Goal: Task Accomplishment & Management: Complete application form

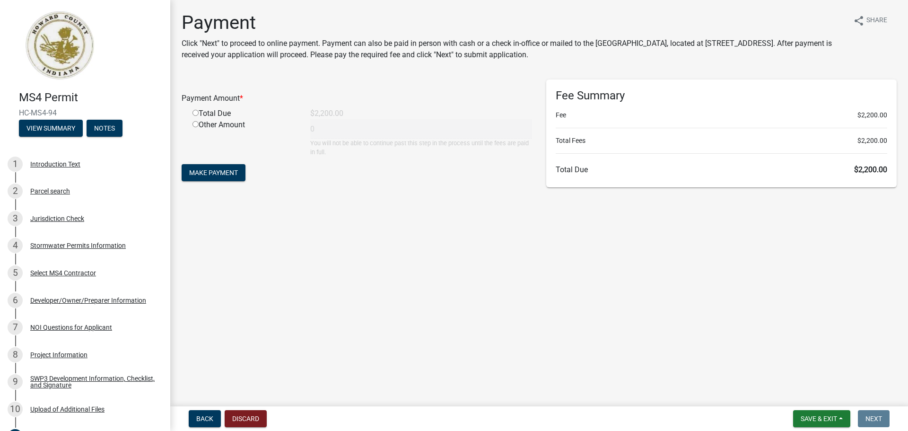
click at [196, 116] on div "Total Due" at bounding box center [244, 113] width 118 height 11
click at [195, 113] on input "radio" at bounding box center [195, 113] width 6 height 6
radio input "true"
type input "2200"
click at [225, 173] on span "Make Payment" at bounding box center [213, 173] width 49 height 8
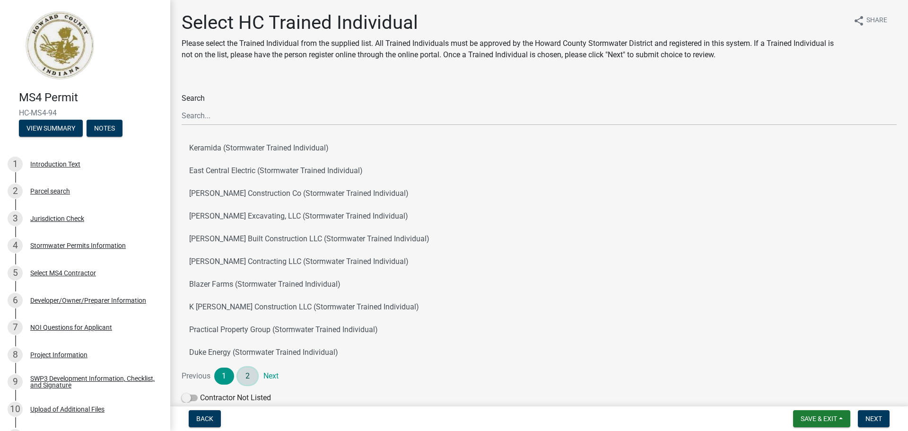
click at [249, 376] on link "2" at bounding box center [248, 375] width 20 height 17
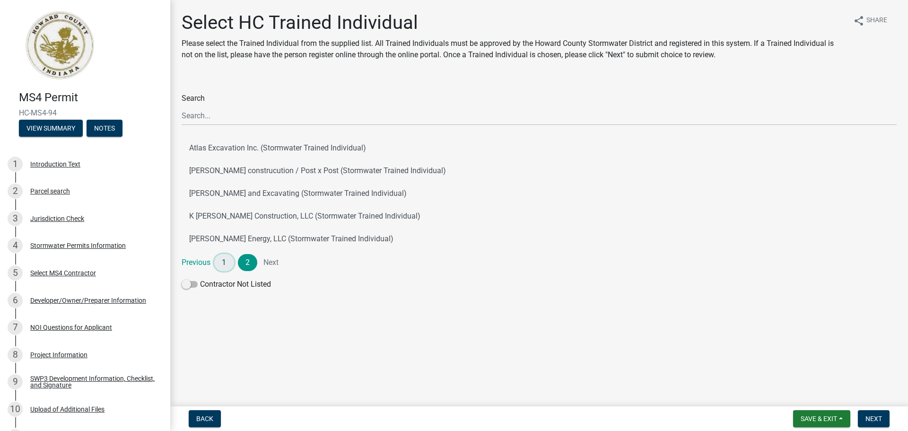
click at [217, 263] on link "1" at bounding box center [224, 262] width 20 height 17
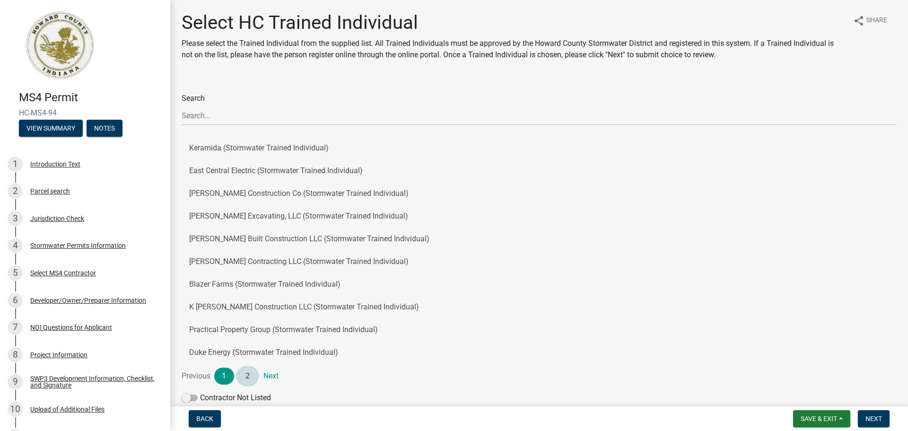
click at [251, 378] on link "2" at bounding box center [248, 375] width 20 height 17
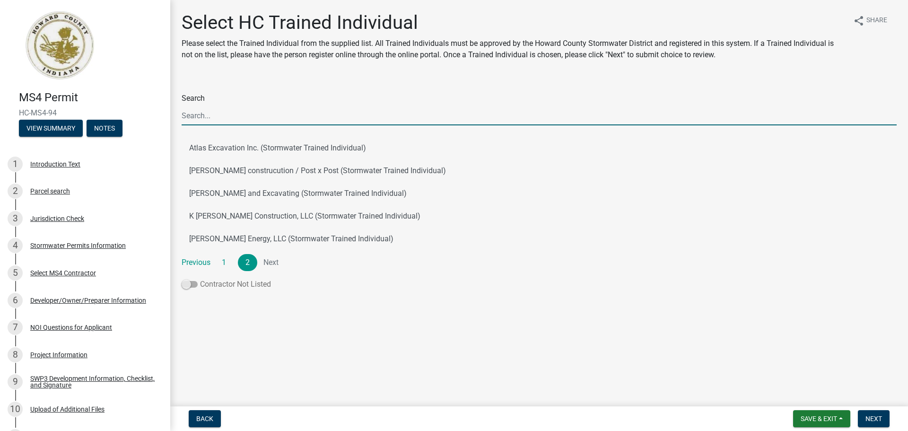
click at [194, 285] on span at bounding box center [190, 284] width 16 height 7
click at [200, 278] on input "Contractor Not Listed" at bounding box center [200, 278] width 0 height 0
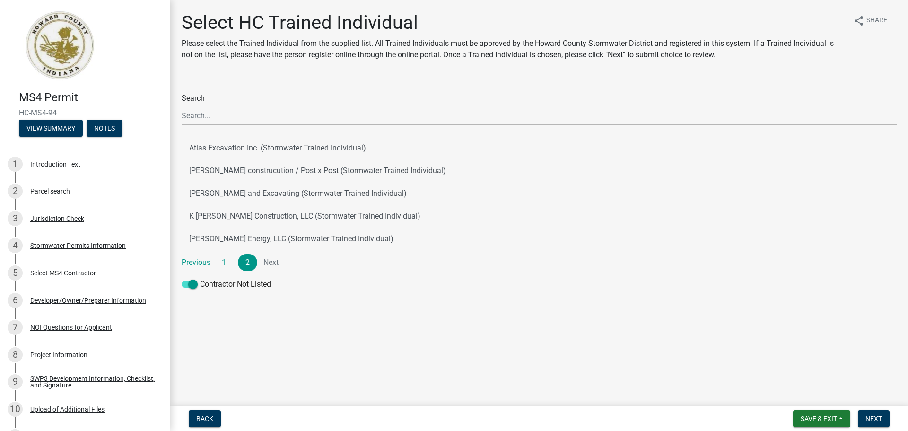
click at [181, 285] on div "Search Atlas Excavation Inc. (Stormwater Trained Individual) [PERSON_NAME] cons…" at bounding box center [538, 186] width 729 height 214
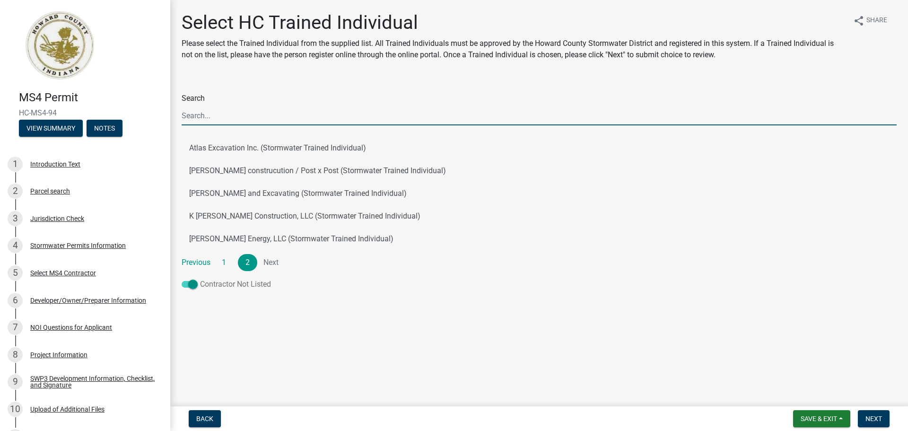
click at [182, 283] on span at bounding box center [190, 284] width 16 height 7
click at [200, 278] on input "Contractor Not Listed" at bounding box center [200, 278] width 0 height 0
